Goal: Task Accomplishment & Management: Manage account settings

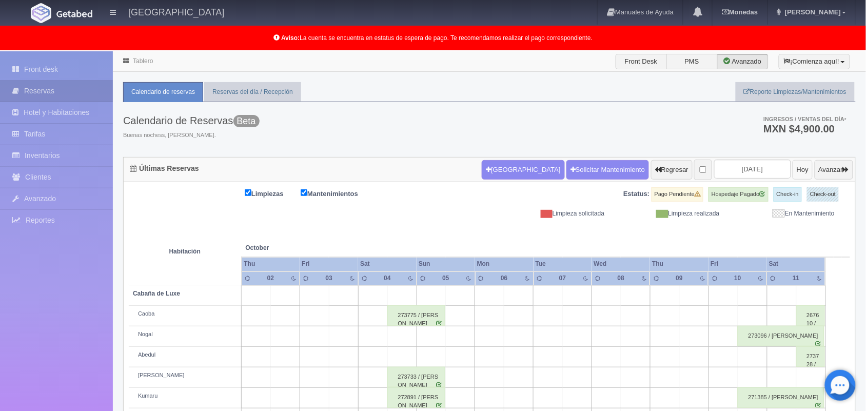
click at [795, 161] on button "Hoy" at bounding box center [803, 169] width 20 height 19
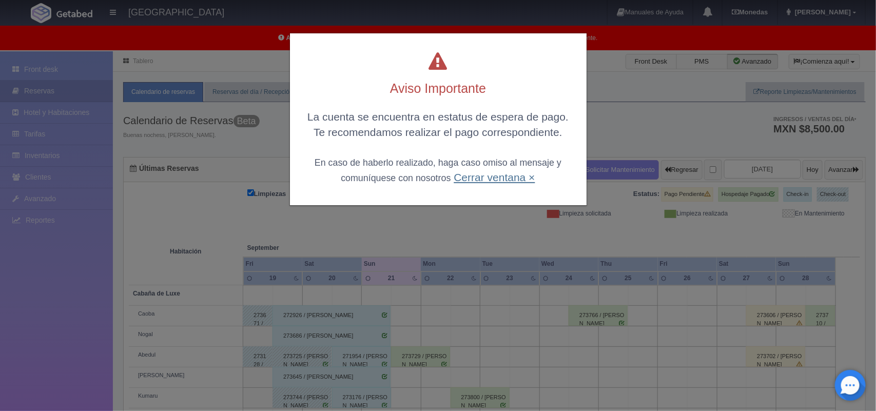
click at [480, 175] on link "Cerrar ventana ×" at bounding box center [494, 177] width 81 height 12
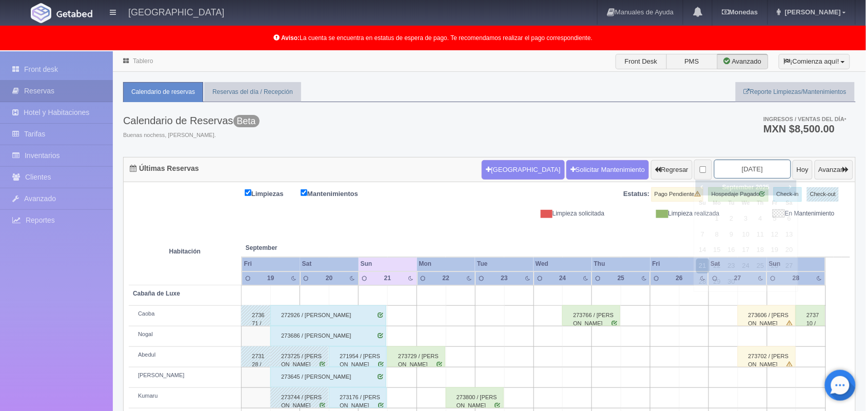
click at [714, 170] on input "2025-09-21" at bounding box center [752, 169] width 77 height 19
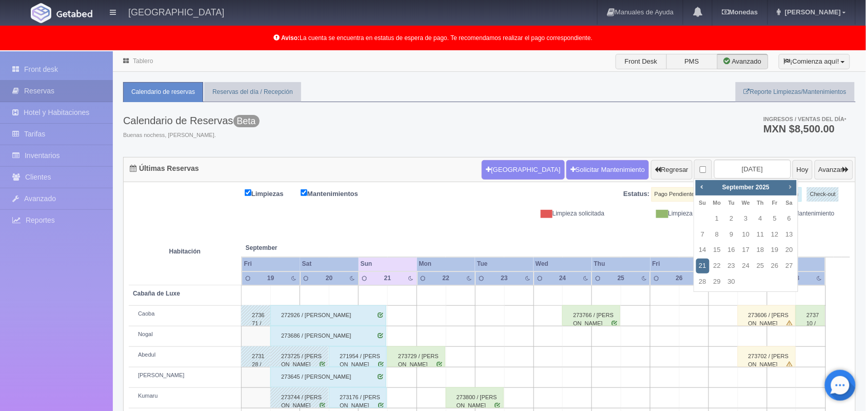
click at [789, 191] on link "Next" at bounding box center [789, 186] width 11 height 11
click at [772, 281] on link "31" at bounding box center [774, 281] width 13 height 15
type input "2025-10-31"
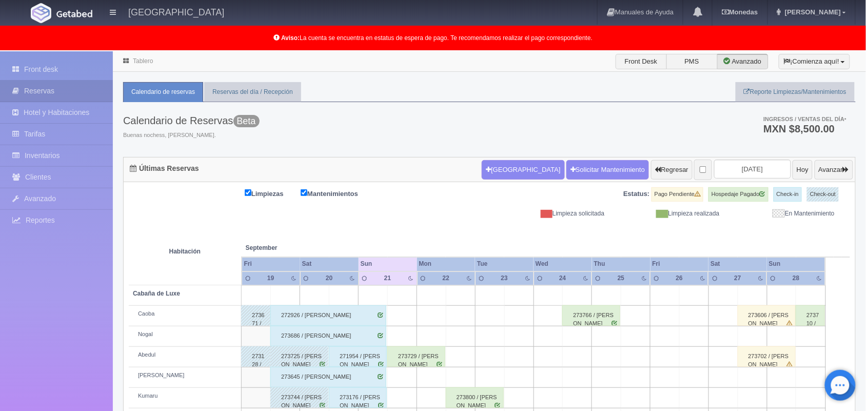
scroll to position [163, 0]
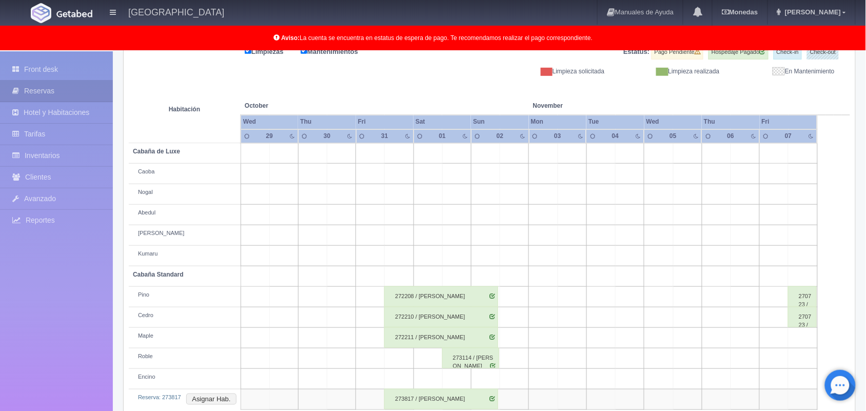
scroll to position [163, 0]
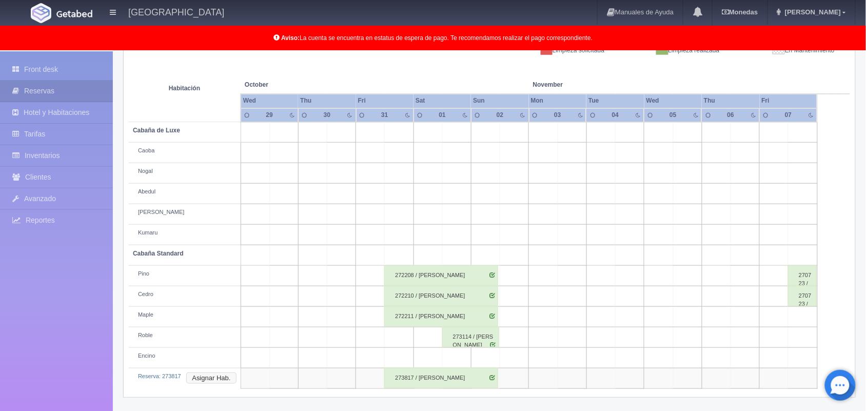
click at [226, 382] on button "Asignar Hab." at bounding box center [211, 377] width 50 height 11
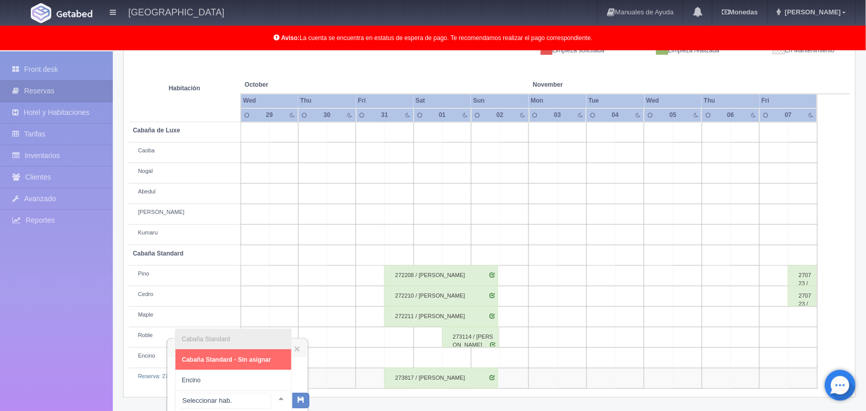
click at [272, 401] on div at bounding box center [281, 398] width 21 height 15
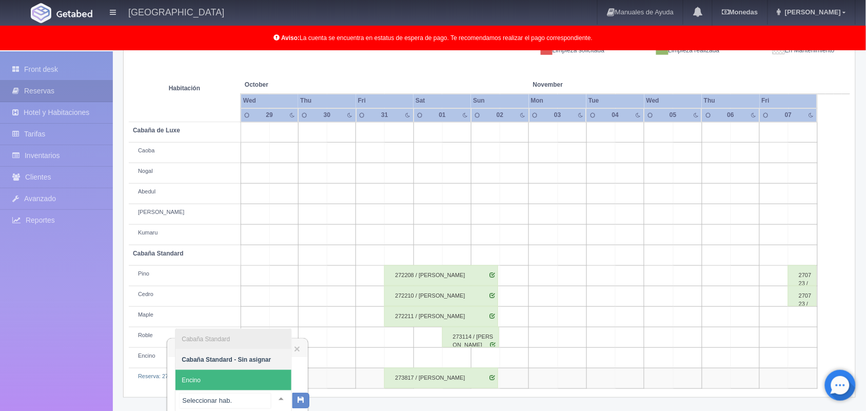
scroll to position [265, 0]
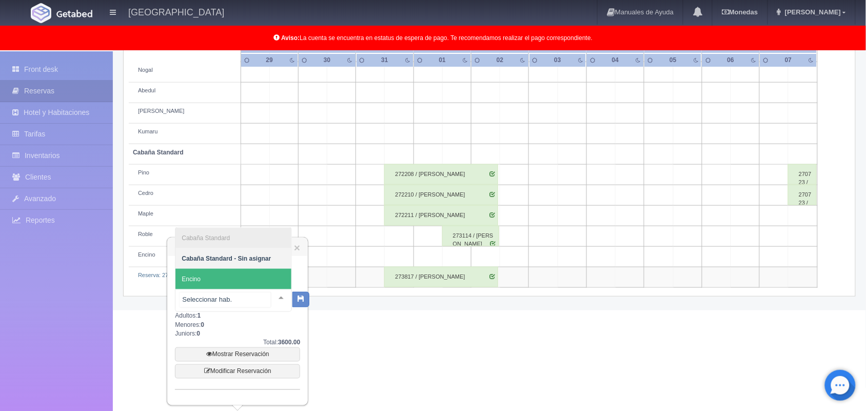
click at [251, 279] on span "Encino" at bounding box center [233, 279] width 116 height 21
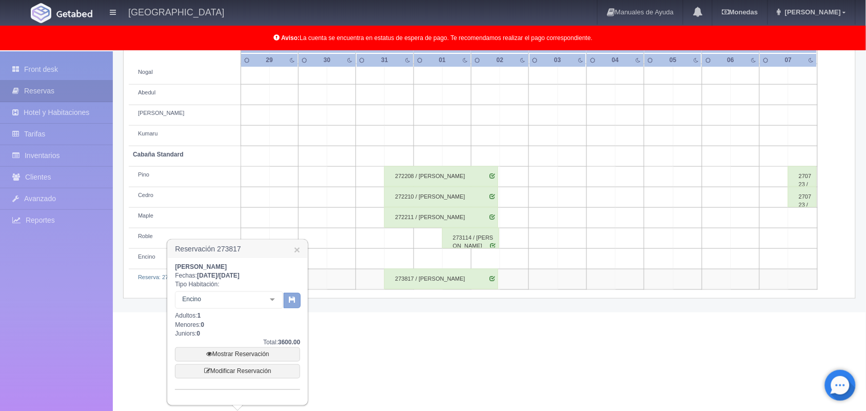
click at [295, 304] on button "button" at bounding box center [292, 300] width 17 height 15
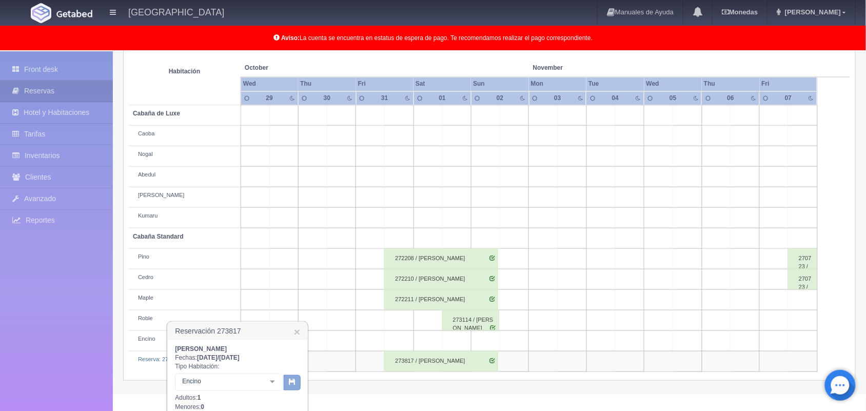
scroll to position [180, 0]
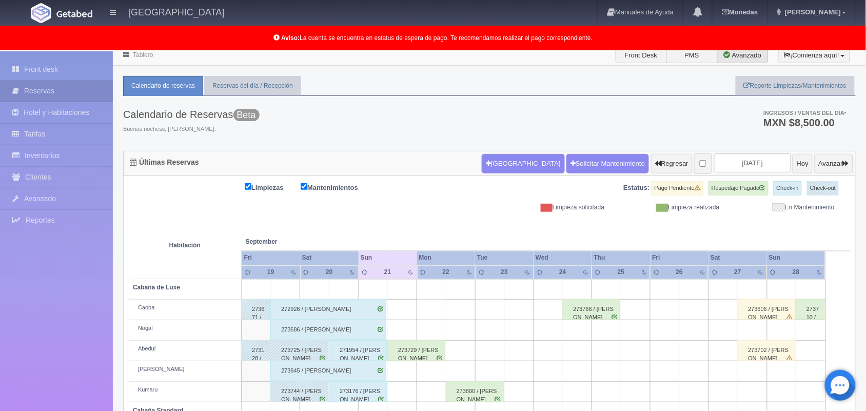
scroll to position [4, 0]
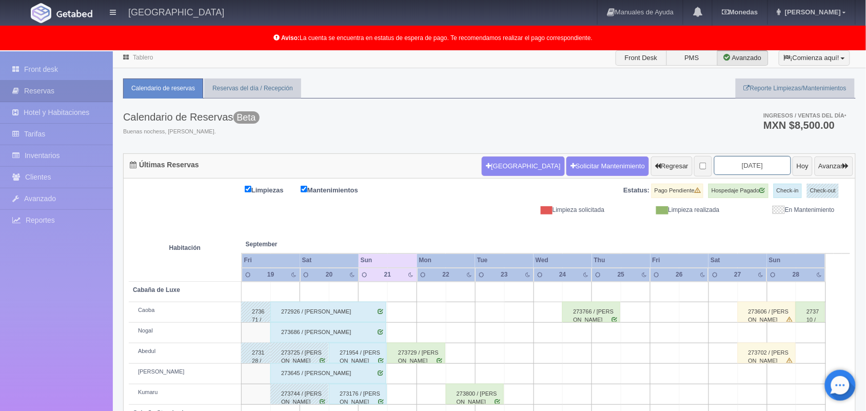
click at [735, 163] on input "2025-09-21" at bounding box center [752, 165] width 77 height 19
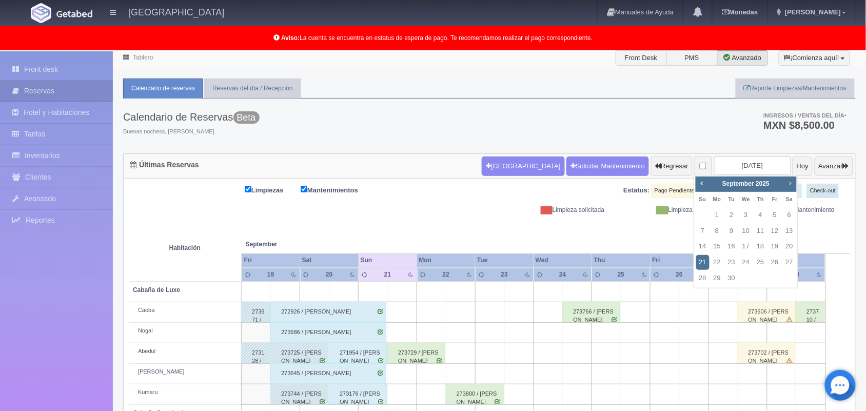
click at [789, 181] on span "Next" at bounding box center [790, 183] width 8 height 8
click at [791, 181] on span "Next" at bounding box center [790, 183] width 8 height 8
click at [745, 276] on link "31" at bounding box center [745, 278] width 13 height 15
type input "[DATE]"
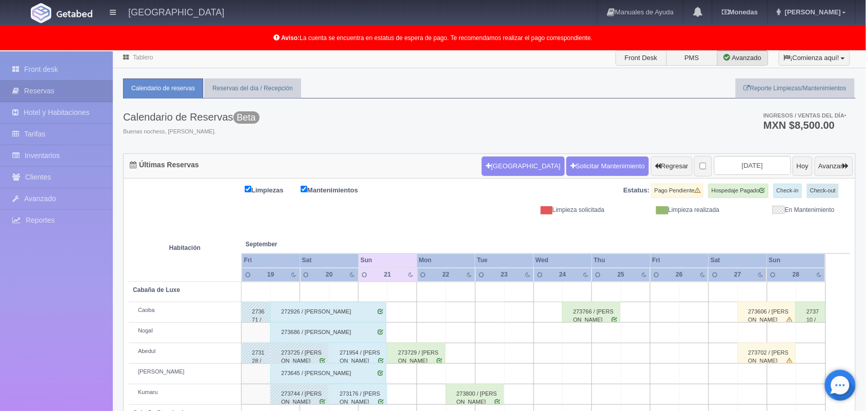
scroll to position [163, 0]
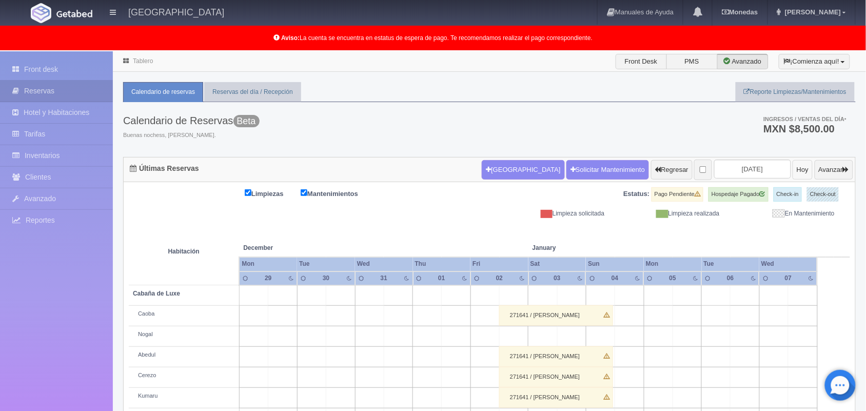
click at [793, 174] on button "Hoy" at bounding box center [803, 169] width 20 height 19
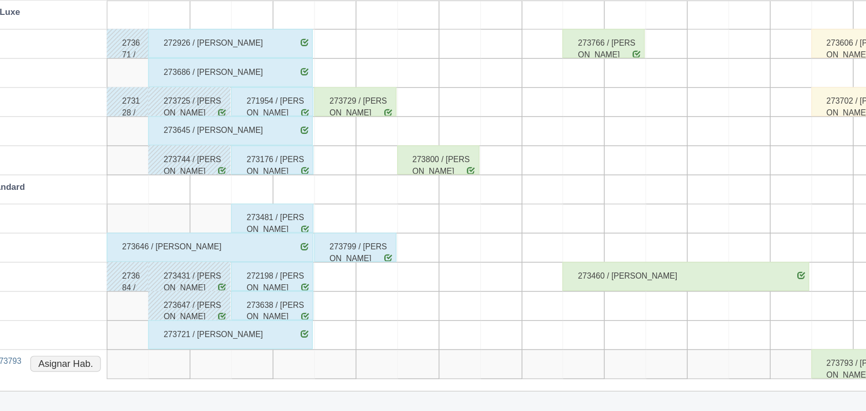
scroll to position [163, 0]
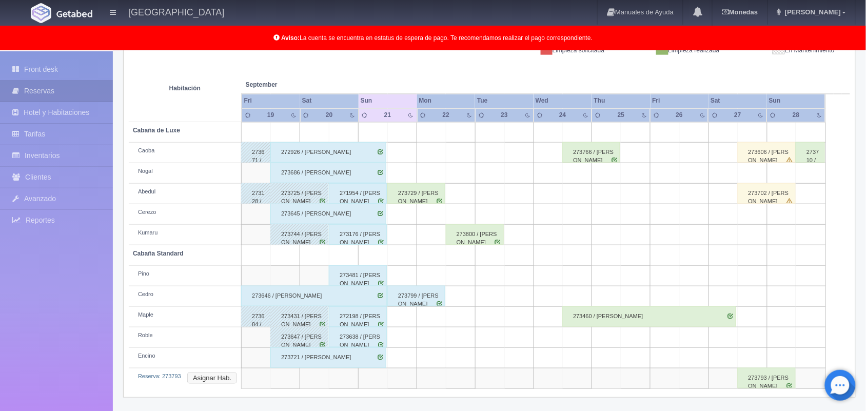
click at [199, 381] on button "Asignar Hab." at bounding box center [212, 377] width 50 height 11
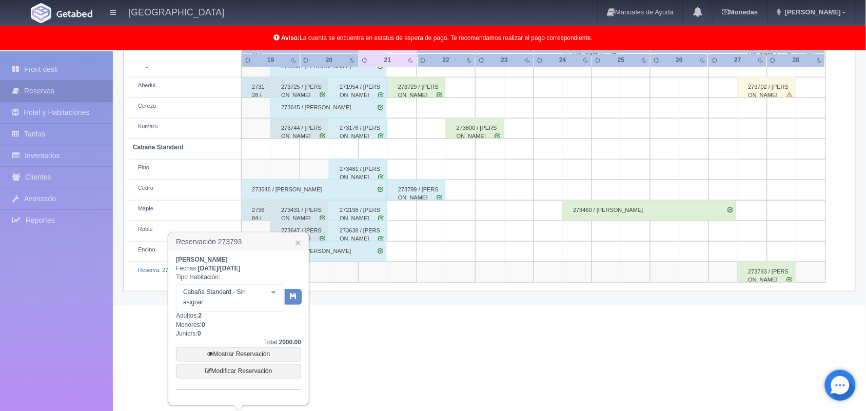
scroll to position [265, 0]
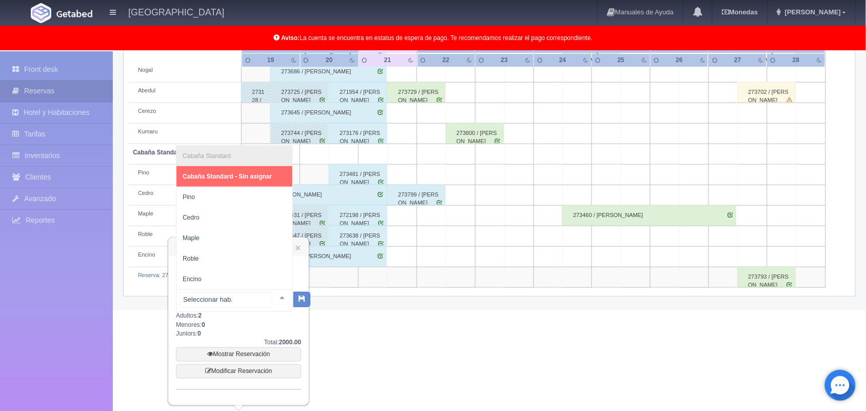
click at [272, 291] on div at bounding box center [282, 297] width 21 height 15
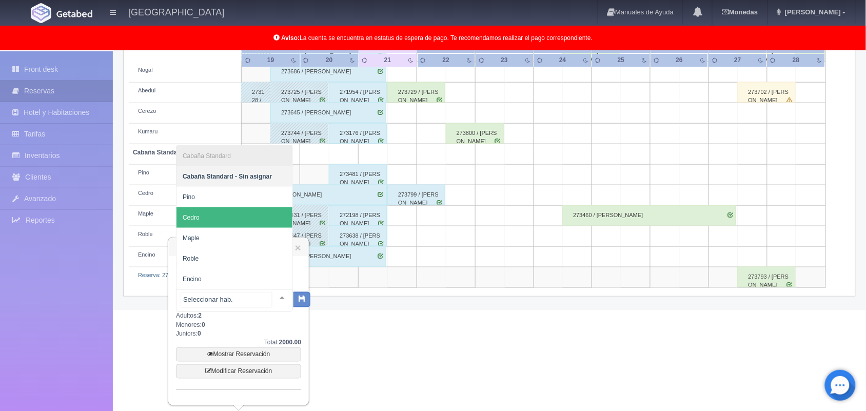
click at [249, 208] on span "Cedro" at bounding box center [234, 217] width 116 height 21
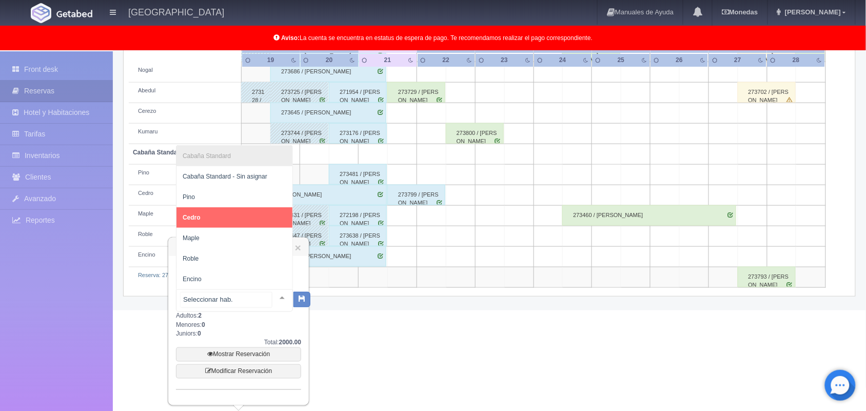
click at [280, 295] on div at bounding box center [282, 297] width 21 height 15
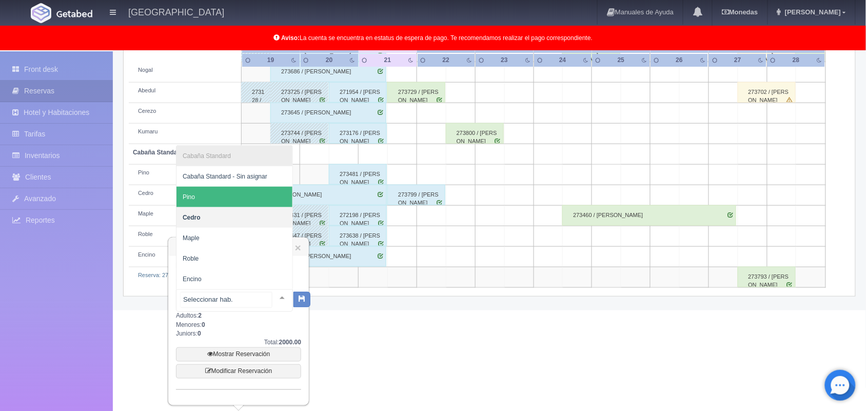
click at [261, 191] on span "Pino" at bounding box center [234, 197] width 116 height 21
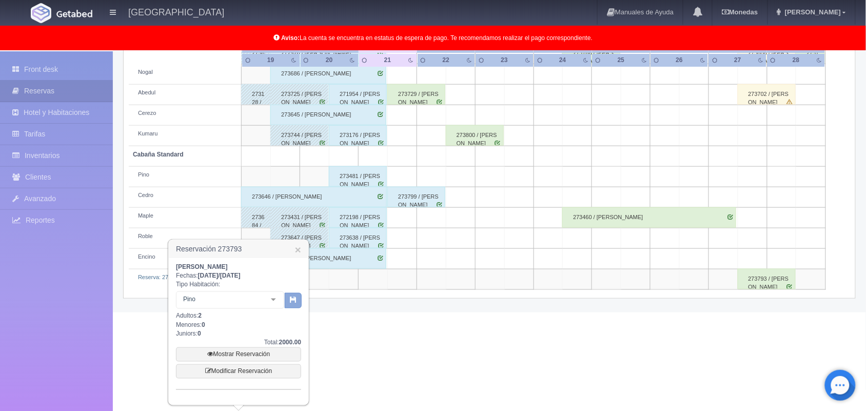
click at [291, 293] on button "button" at bounding box center [293, 300] width 17 height 15
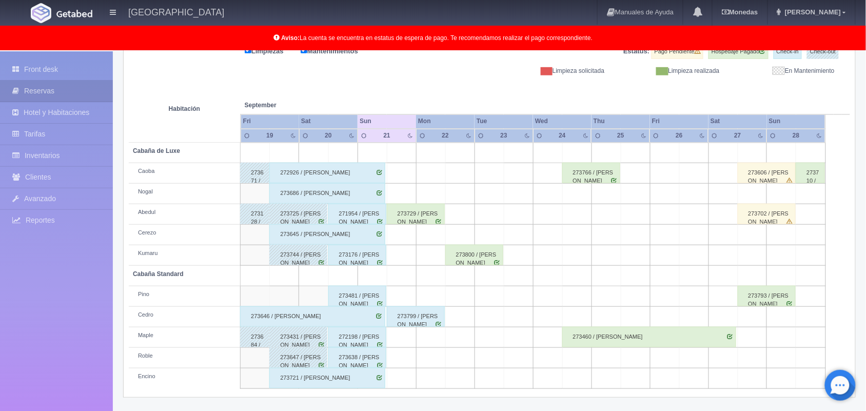
scroll to position [142, 0]
click at [424, 215] on div "273729 / [PERSON_NAME]" at bounding box center [416, 214] width 58 height 21
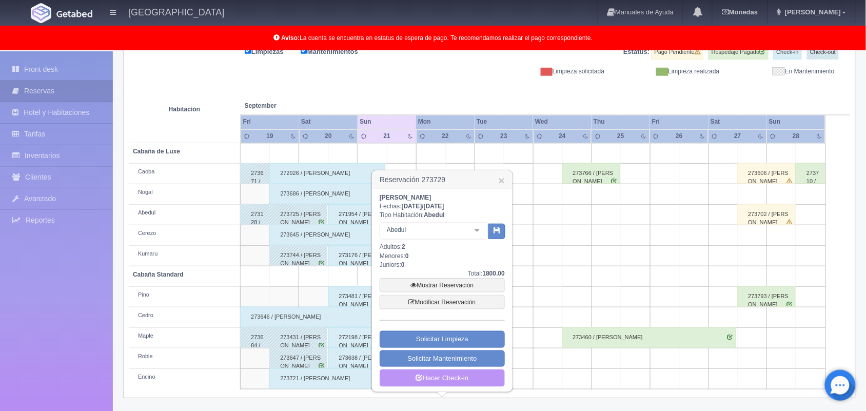
click at [440, 381] on link "Hacer Check-in" at bounding box center [442, 377] width 125 height 17
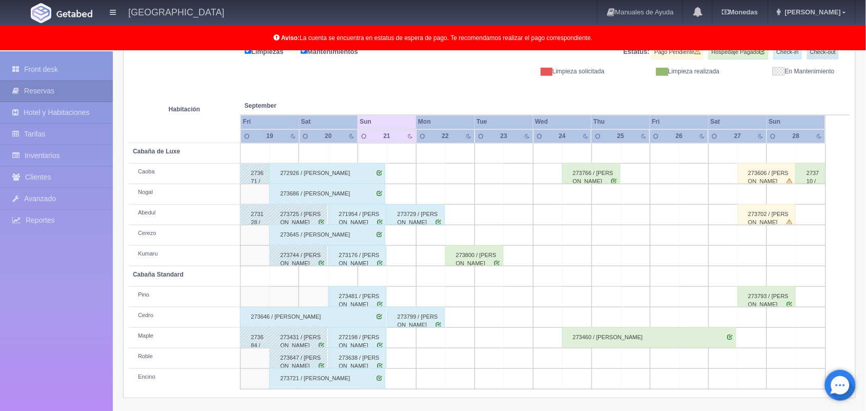
scroll to position [142, 0]
click at [426, 220] on div "273729 / [PERSON_NAME]" at bounding box center [416, 214] width 58 height 21
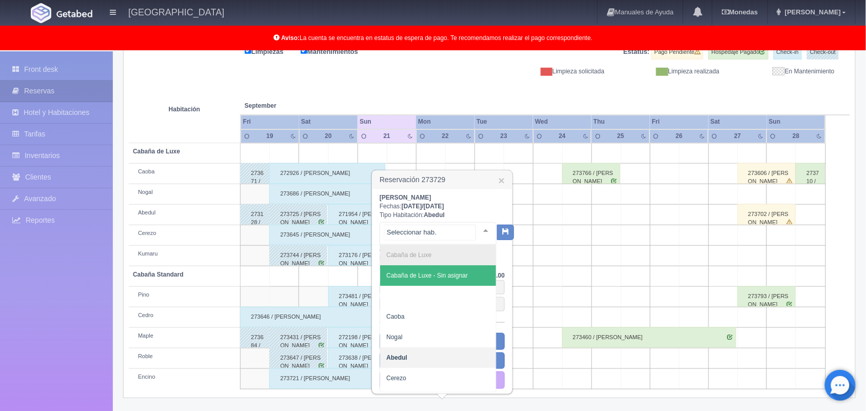
click at [476, 227] on div at bounding box center [486, 230] width 21 height 15
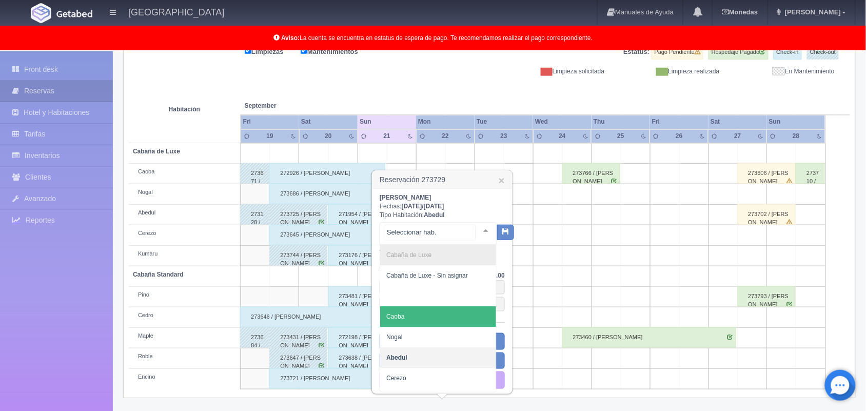
click at [442, 310] on span "Caoba" at bounding box center [438, 316] width 116 height 21
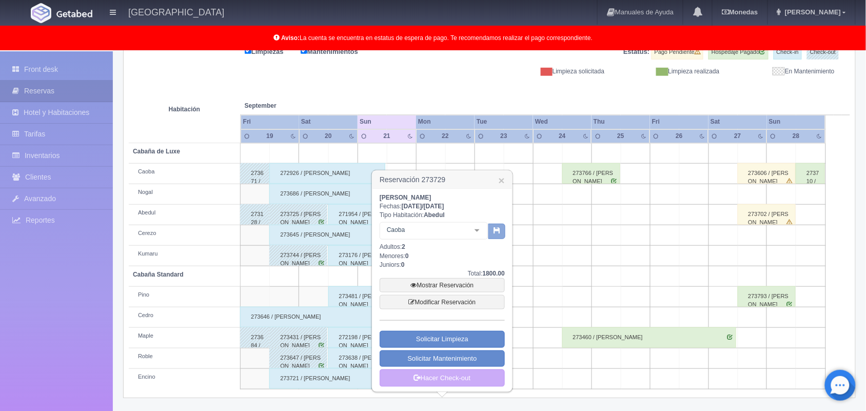
click at [497, 231] on icon "button" at bounding box center [497, 230] width 7 height 7
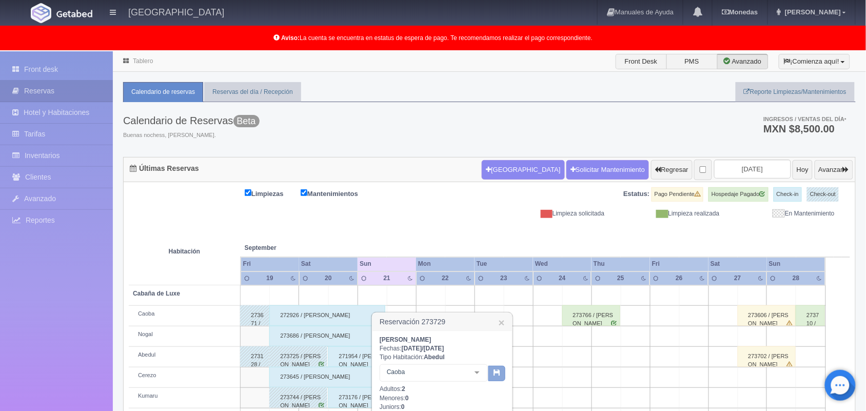
scroll to position [143, 0]
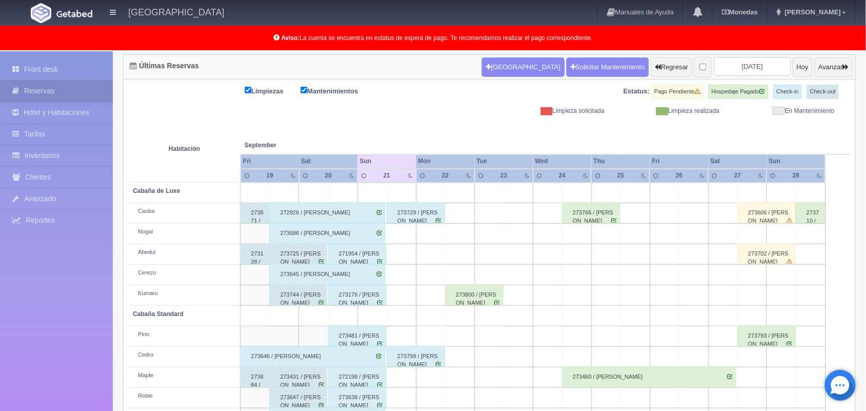
scroll to position [143, 0]
